Goal: Information Seeking & Learning: Find specific fact

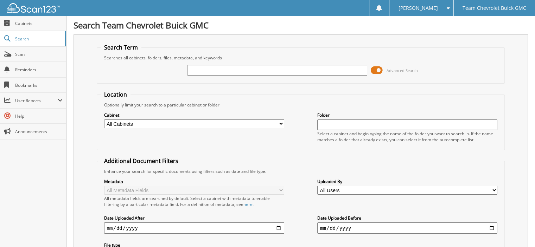
drag, startPoint x: 209, startPoint y: 70, endPoint x: 213, endPoint y: 75, distance: 5.7
click at [209, 71] on input "text" at bounding box center [277, 70] width 180 height 11
type input "31531"
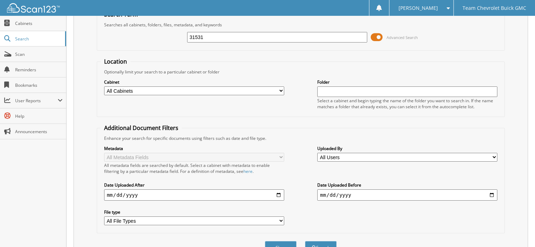
scroll to position [166, 0]
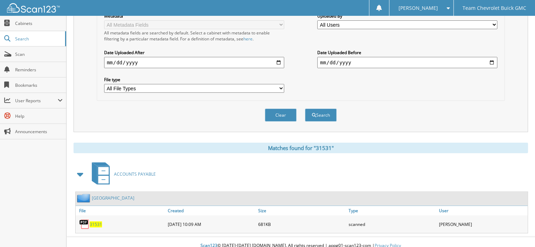
click at [101, 222] on span "31531" at bounding box center [96, 225] width 12 height 6
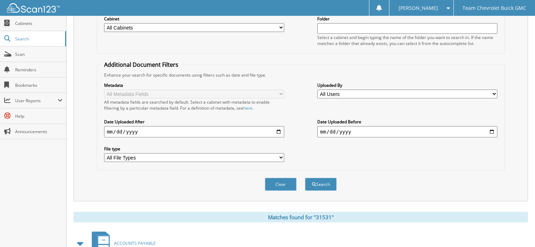
scroll to position [0, 0]
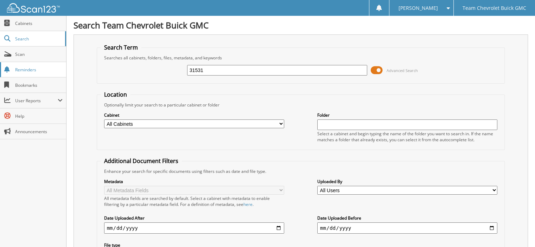
drag, startPoint x: 254, startPoint y: 74, endPoint x: 53, endPoint y: 67, distance: 201.3
click at [53, 67] on body "[PERSON_NAME] Settings Logout Team Chevrolet Buick GMC Close Cabinets Search Sc…" at bounding box center [267, 210] width 535 height 420
type input "32503"
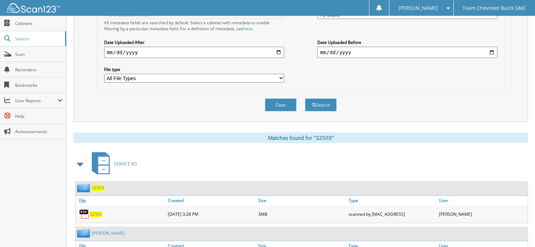
scroll to position [210, 0]
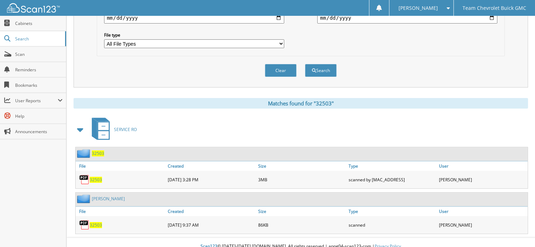
click at [98, 222] on span "32503" at bounding box center [96, 225] width 12 height 6
click at [97, 177] on span "32503" at bounding box center [96, 180] width 12 height 6
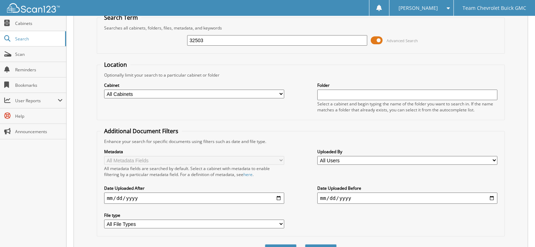
scroll to position [0, 0]
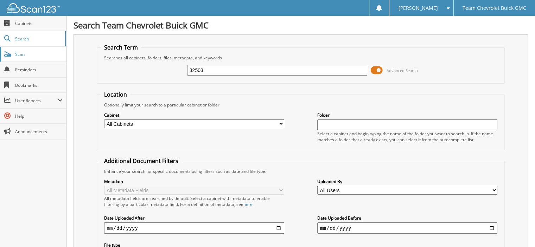
drag, startPoint x: 210, startPoint y: 69, endPoint x: 0, endPoint y: 52, distance: 211.0
click at [0, 52] on body "Delilah C. Settings Logout Team Chevrolet Buick GMC Close Cabinets Search Scan …" at bounding box center [267, 233] width 535 height 466
type input "GERARDO DIAZ"
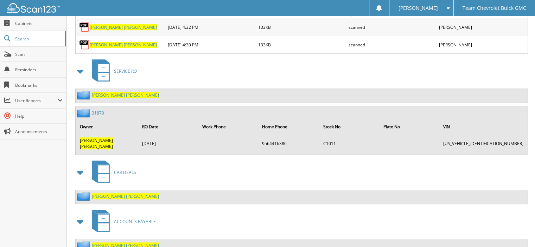
scroll to position [374, 0]
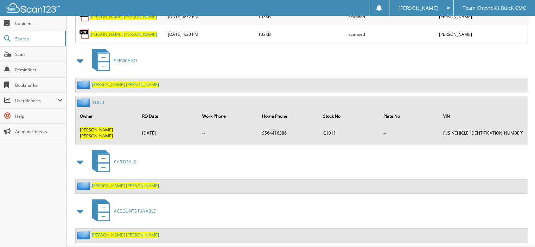
click at [126, 232] on span "DIAZ" at bounding box center [142, 235] width 33 height 6
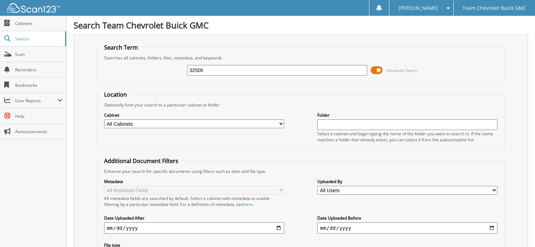
type input "32500"
drag, startPoint x: 239, startPoint y: 69, endPoint x: 108, endPoint y: 60, distance: 131.2
click at [109, 61] on div "32500 Advanced Search" at bounding box center [301, 70] width 401 height 19
